Goal: Contribute content: Add original content to the website for others to see

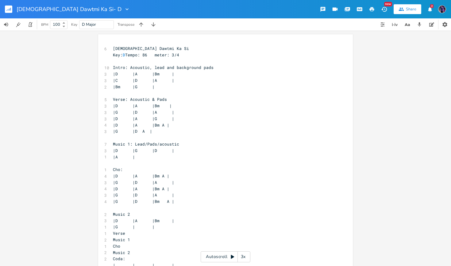
click at [113, 49] on span "[DEMOGRAPHIC_DATA] Dawtmi Ka Si" at bounding box center [151, 49] width 76 height 6
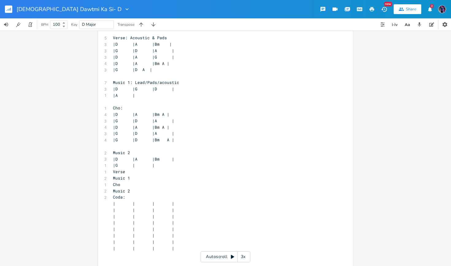
scroll to position [61, 0]
click at [179, 246] on pre "| | | |" at bounding box center [223, 249] width 222 height 6
click at [108, 194] on div "6 [DEMOGRAPHIC_DATA] Dawtmi Ka Si Key: D Tempo: 86 meter: 3/4 ​ 10 Intro: Acous…" at bounding box center [225, 123] width 255 height 301
type textarea "| | | | | | | | | | | | | | | | | | | | | | | | | | | | | | | |"
click at [112, 201] on pre "| | | |" at bounding box center [223, 204] width 222 height 6
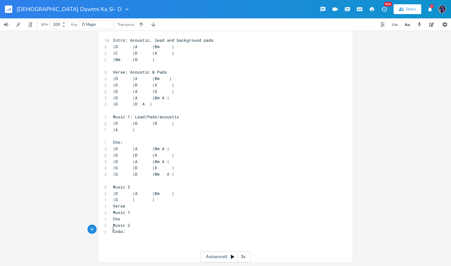
scroll to position [18, 0]
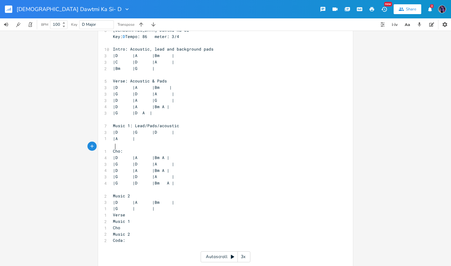
click at [114, 149] on span "Cho:" at bounding box center [118, 152] width 10 height 6
type textarea "Cho: |D |A |Bm A | |G |D |A | |D |A |Bm A | |G |D |A | |G |D |Bm A |"
click at [179, 180] on pre "|G |D |Bm A |" at bounding box center [223, 183] width 222 height 6
click at [133, 257] on pre "​" at bounding box center [223, 260] width 222 height 6
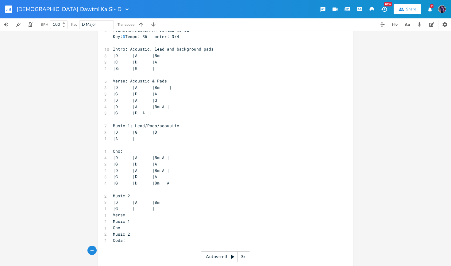
click at [121, 244] on pre "​" at bounding box center [223, 247] width 222 height 6
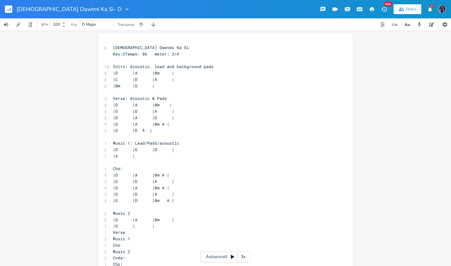
scroll to position [1, 0]
click at [10, 17] on div "[DEMOGRAPHIC_DATA] Dawtmi Ka Si- D" at bounding box center [65, 9] width 130 height 18
click at [10, 13] on button "button" at bounding box center [11, 9] width 12 height 15
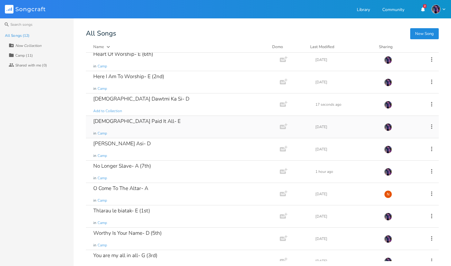
scroll to position [47, 0]
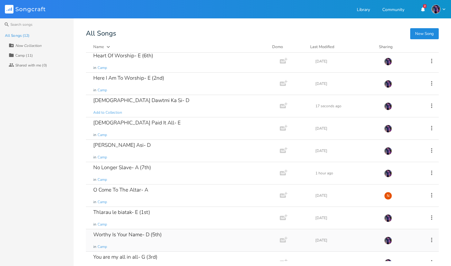
click at [127, 237] on div "Worthy Is Your Name- D (5th)" at bounding box center [127, 234] width 68 height 5
